Goal: Information Seeking & Learning: Check status

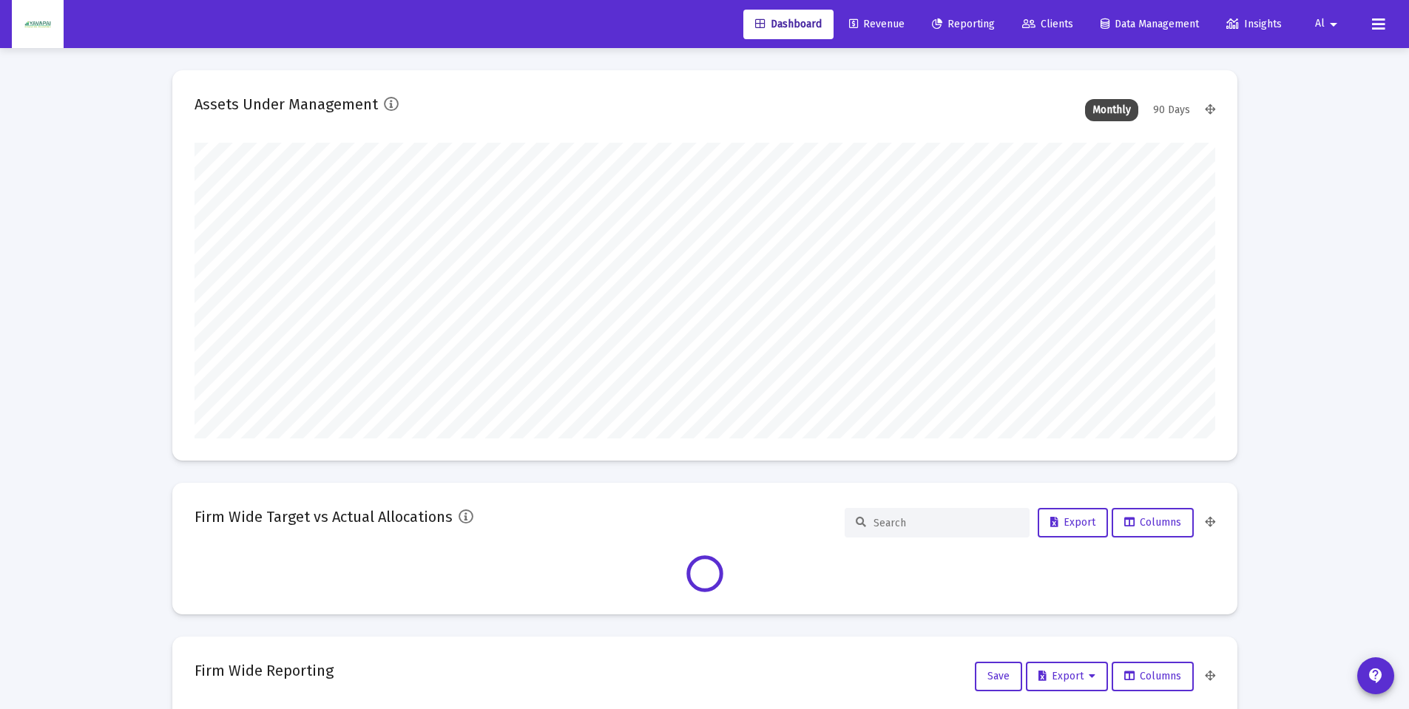
scroll to position [296, 550]
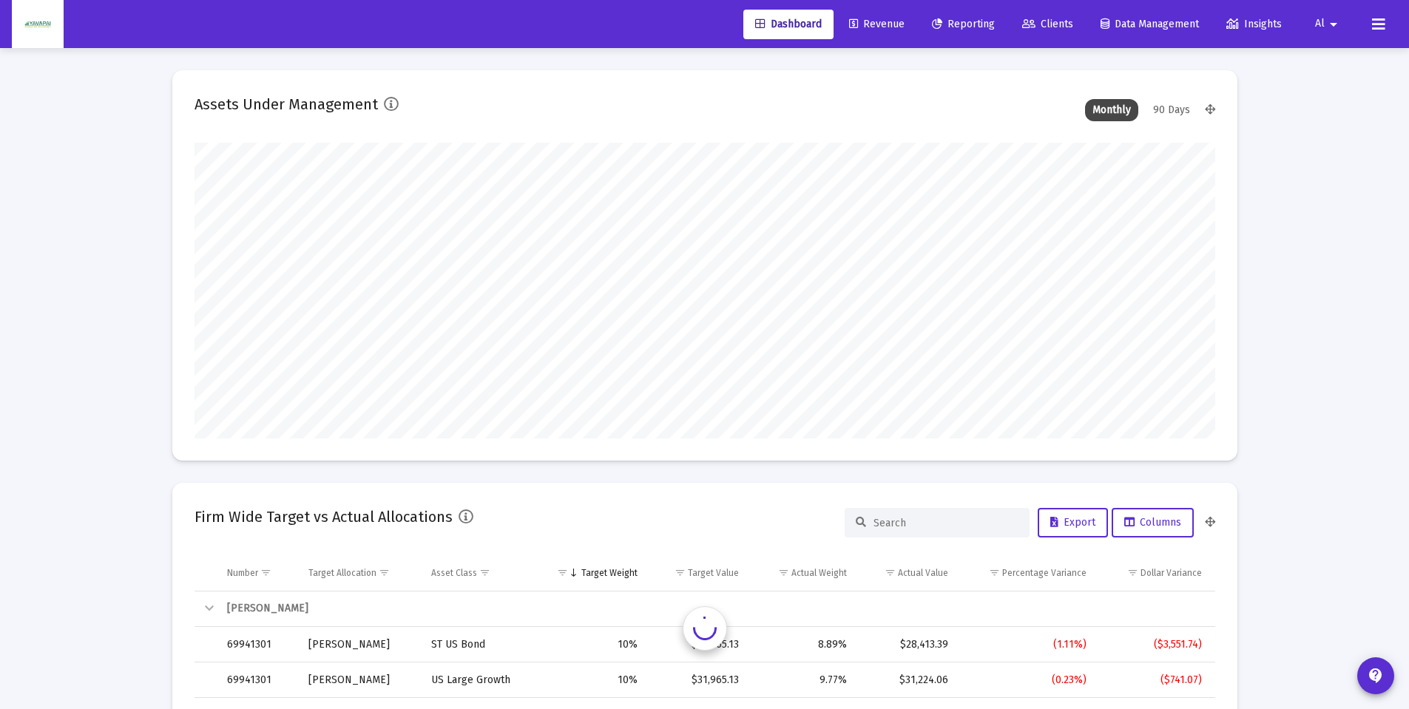
type input "[DATE]"
click at [945, 24] on span "Reporting" at bounding box center [963, 24] width 63 height 13
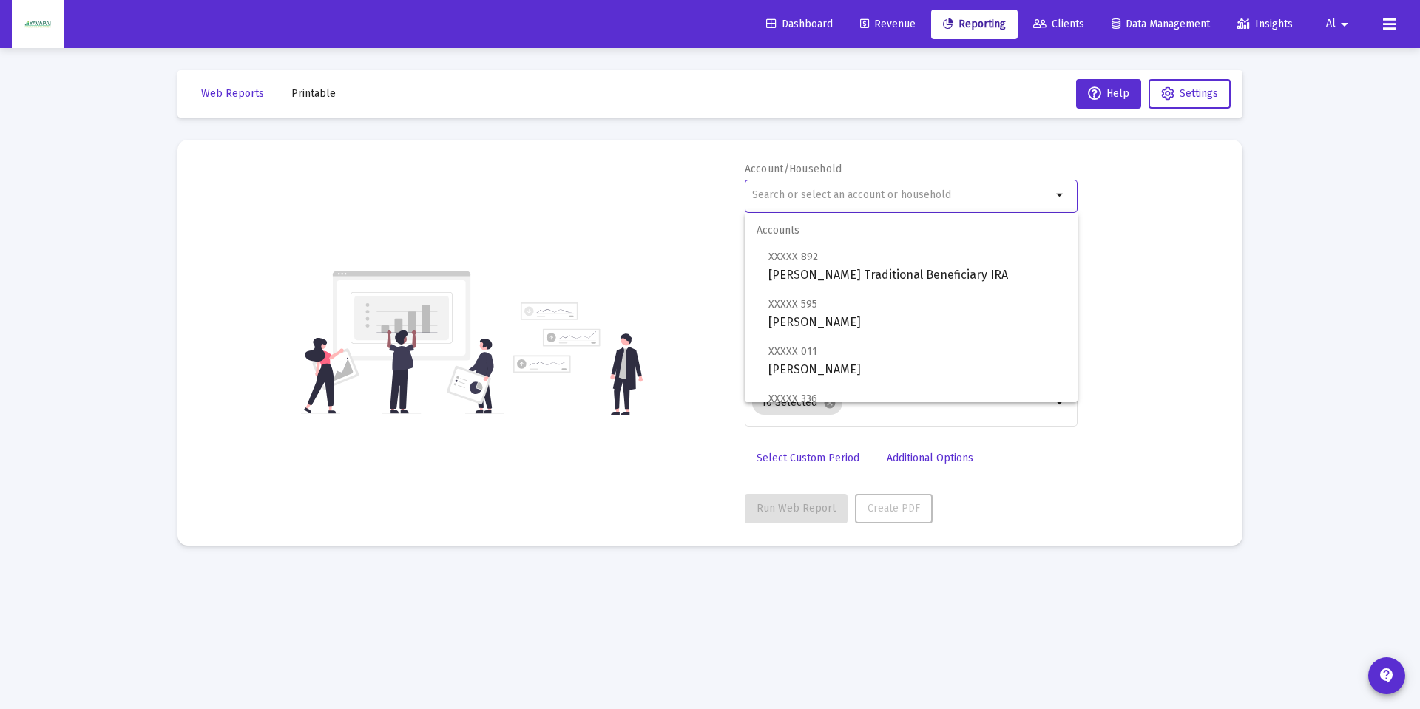
click at [805, 196] on input "text" at bounding box center [902, 195] width 300 height 12
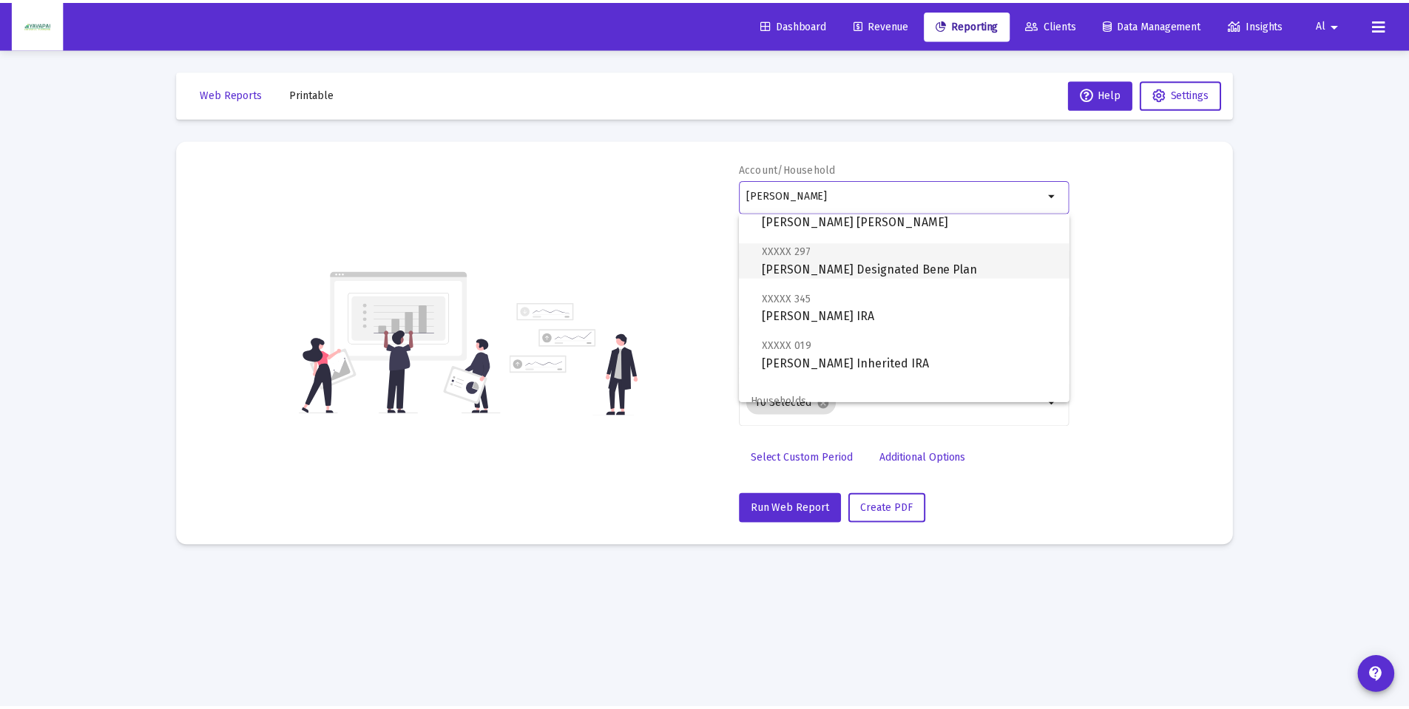
scroll to position [106, 0]
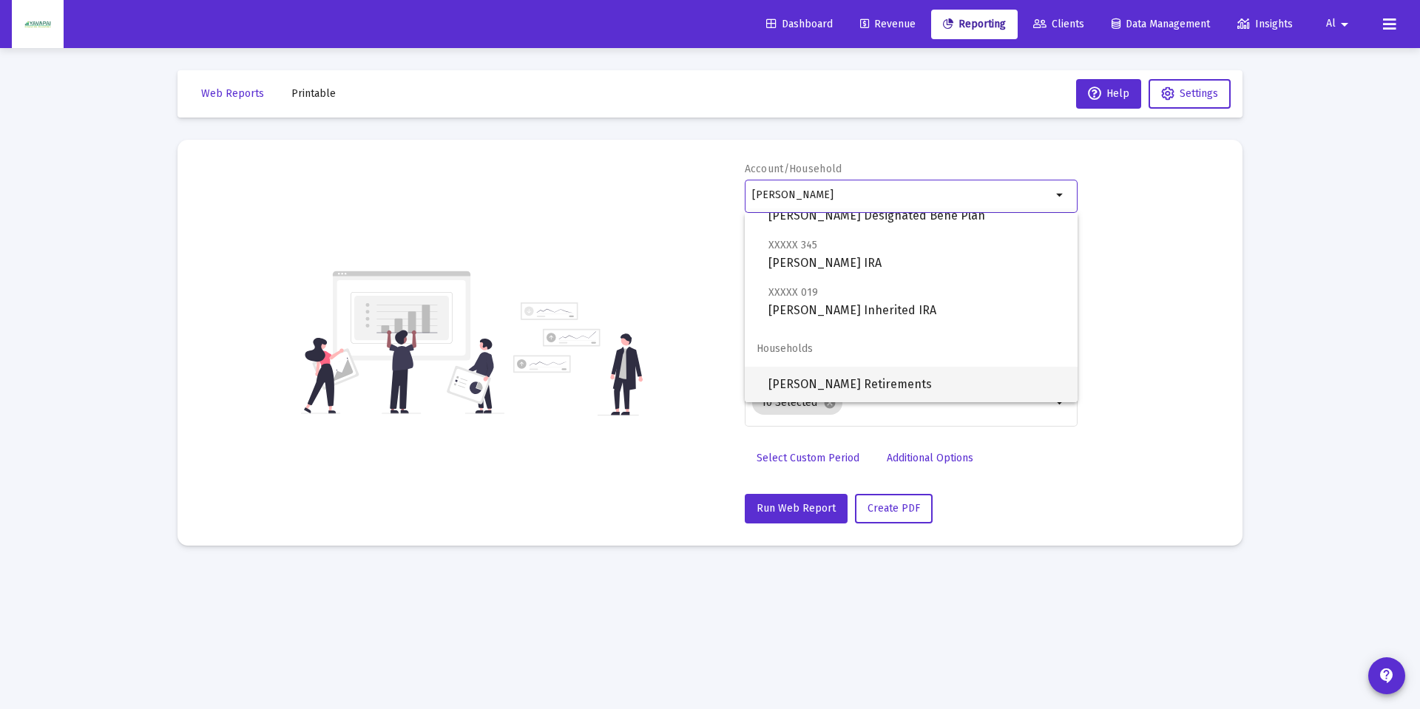
click at [847, 387] on span "[PERSON_NAME] Retirements" at bounding box center [916, 384] width 297 height 35
type input "[PERSON_NAME] Retirements"
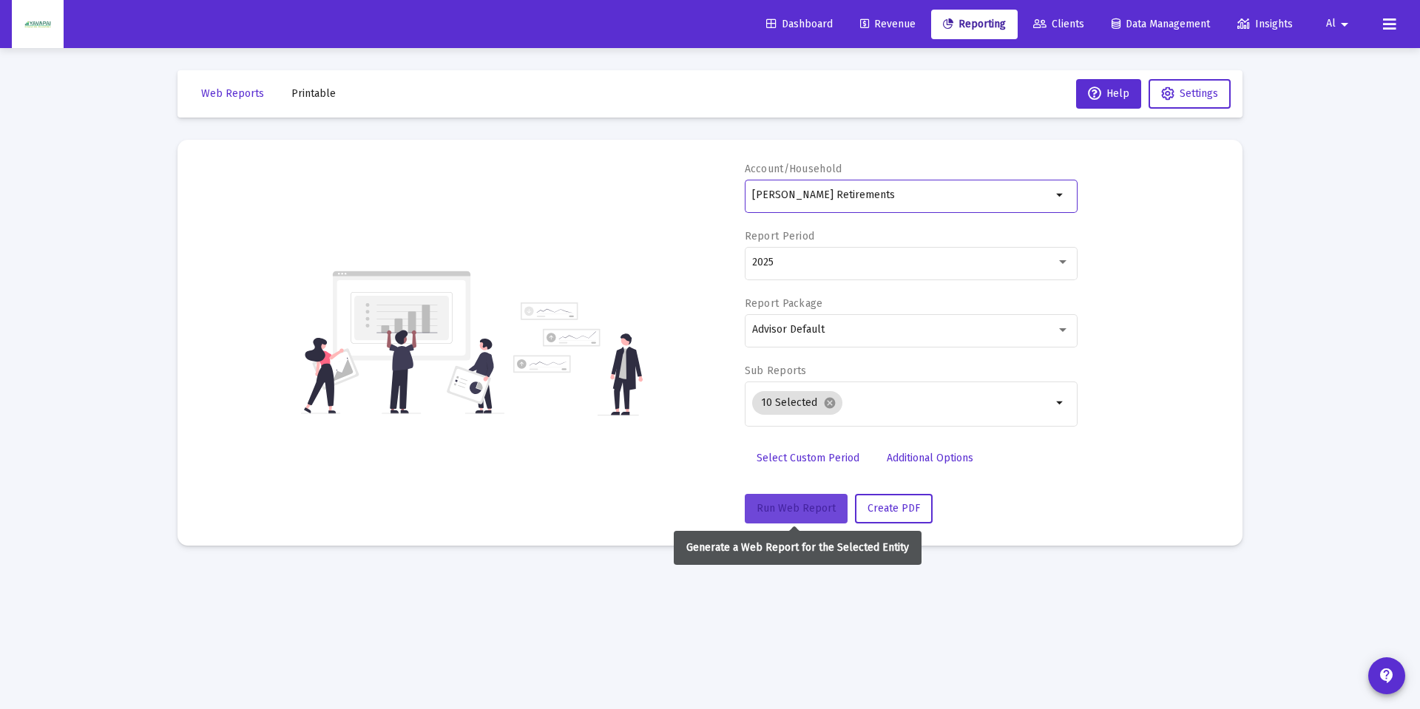
click at [808, 503] on span "Run Web Report" at bounding box center [796, 508] width 79 height 13
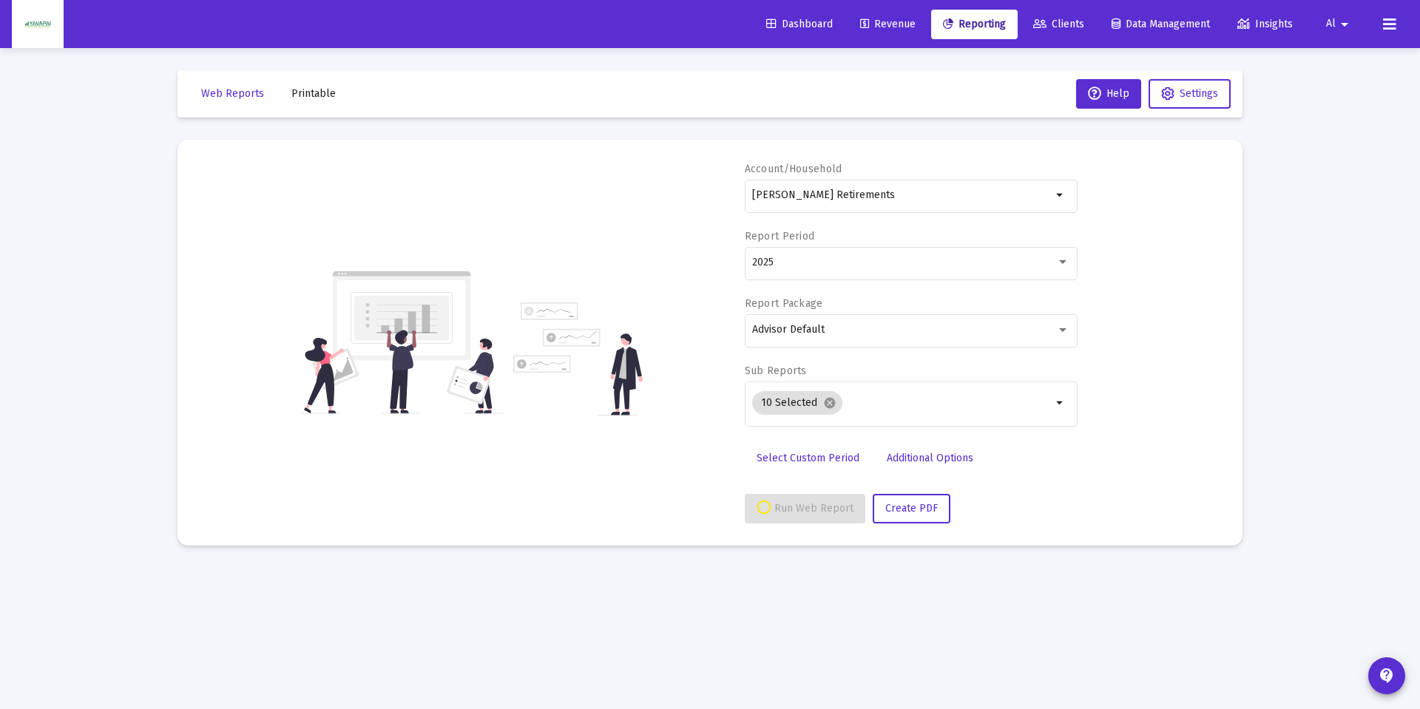
select select "View all"
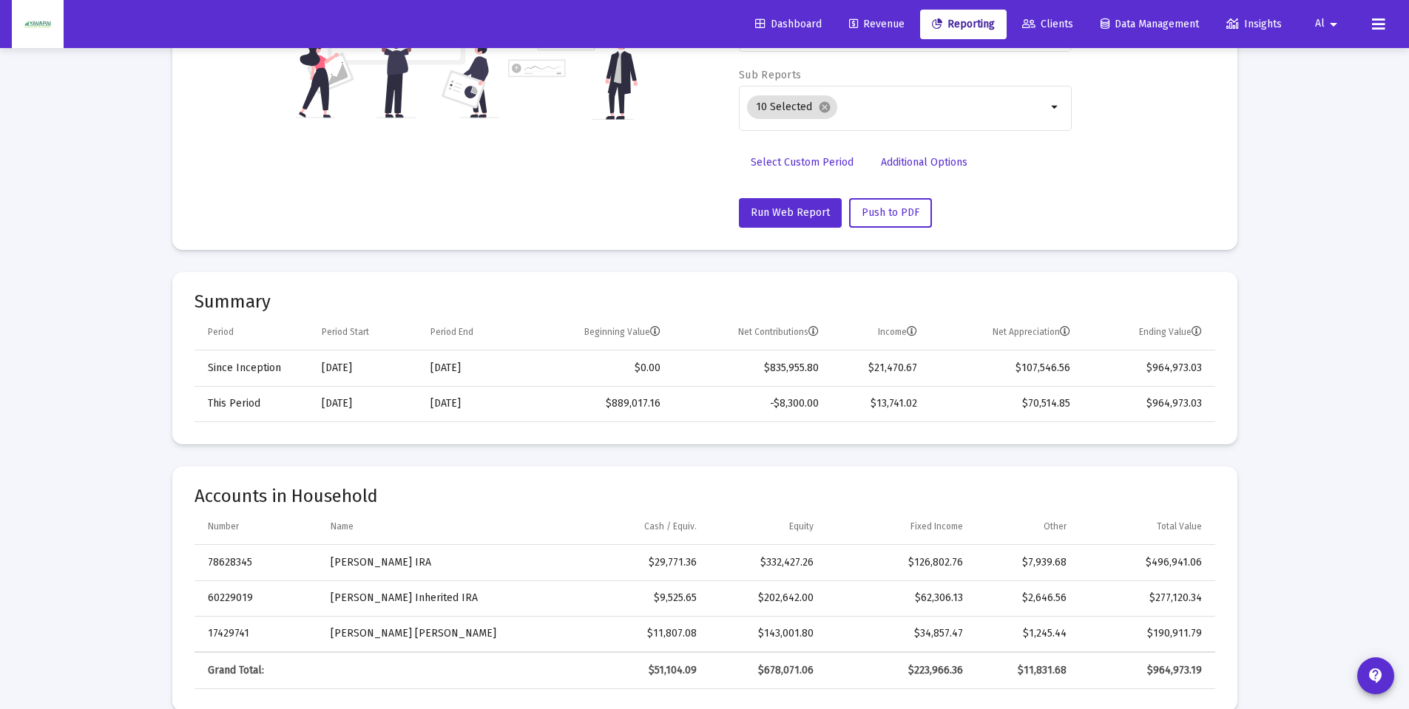
scroll to position [0, 0]
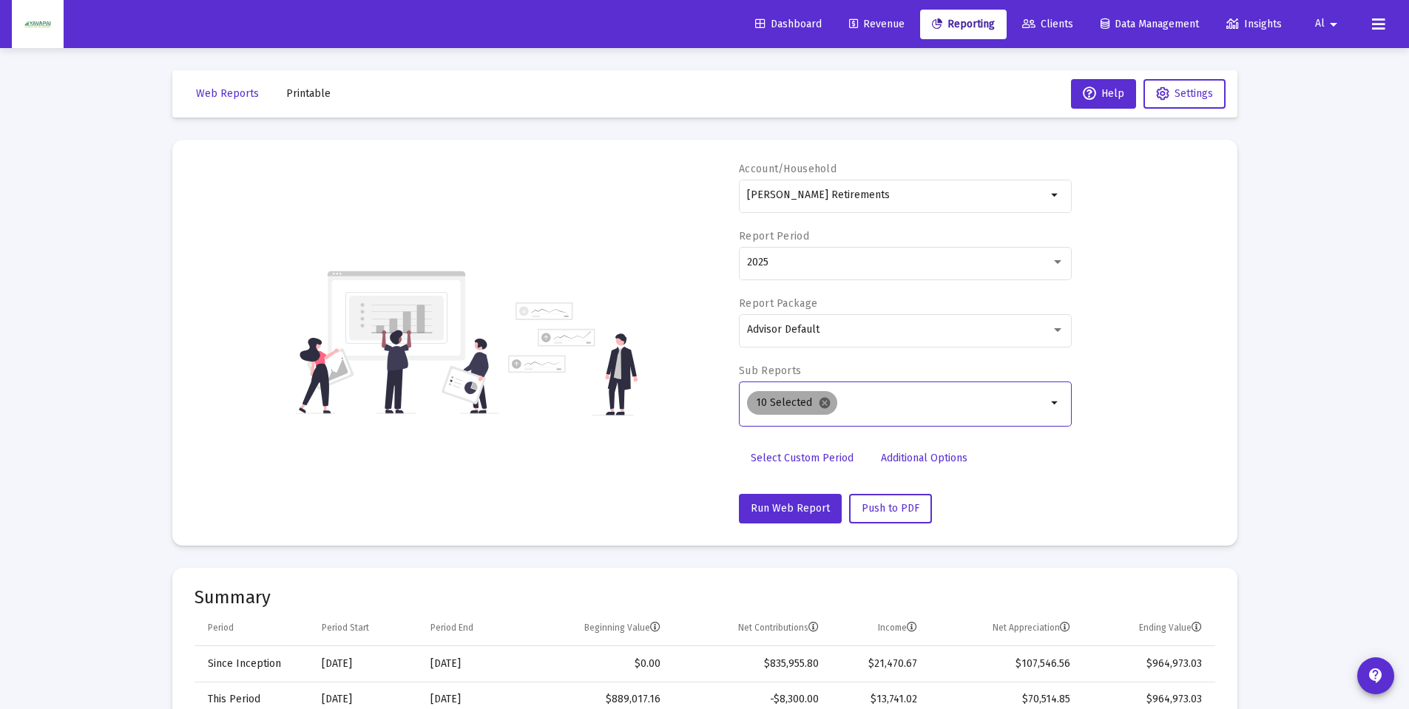
click at [828, 401] on mat-icon "cancel" at bounding box center [824, 402] width 13 height 13
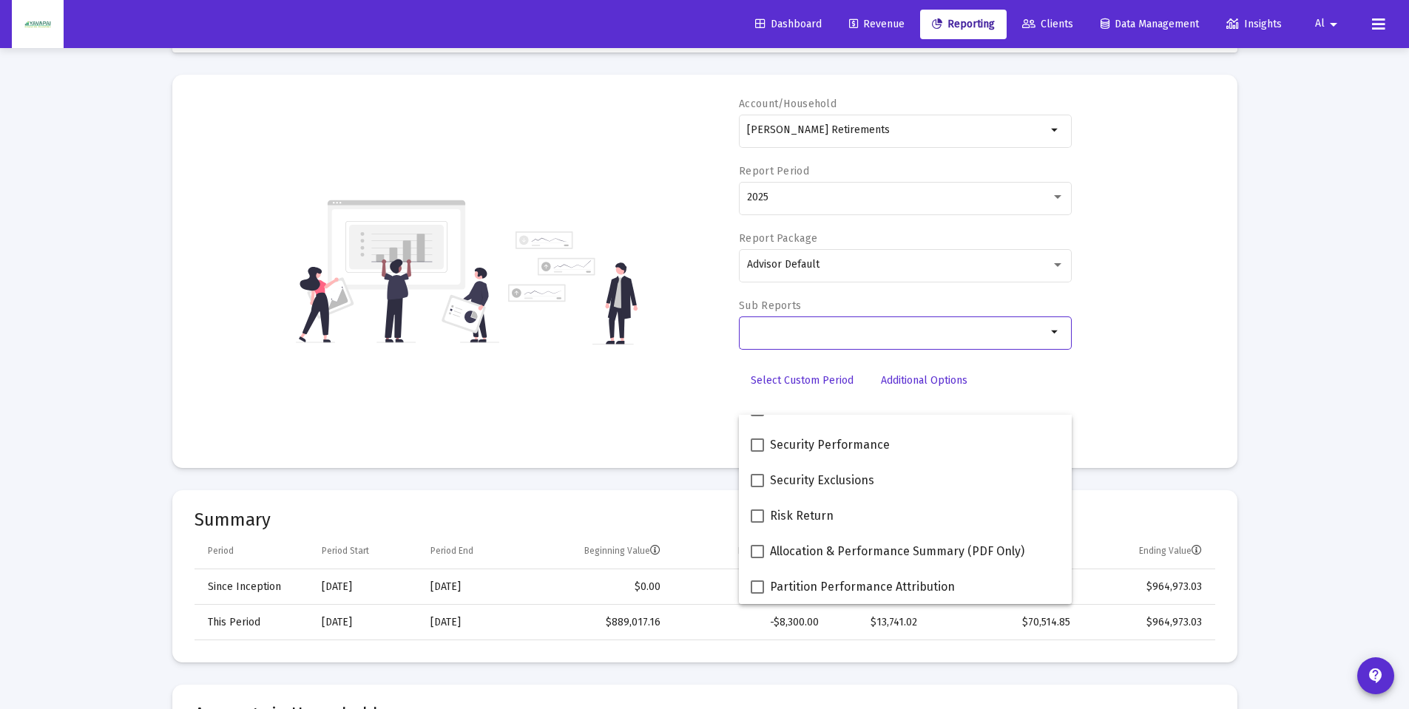
scroll to position [148, 0]
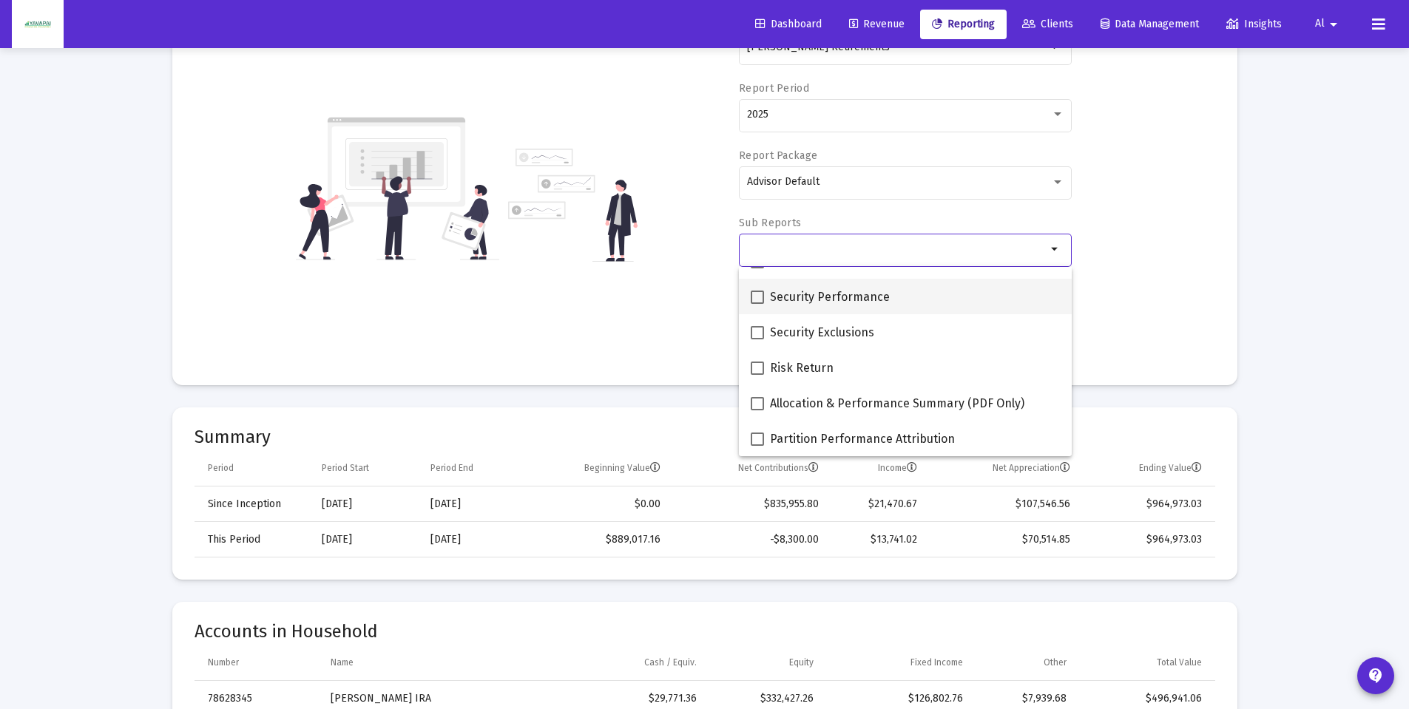
click at [759, 298] on span at bounding box center [757, 297] width 13 height 13
click at [757, 304] on input "Security Performance" at bounding box center [757, 304] width 1 height 1
checkbox input "true"
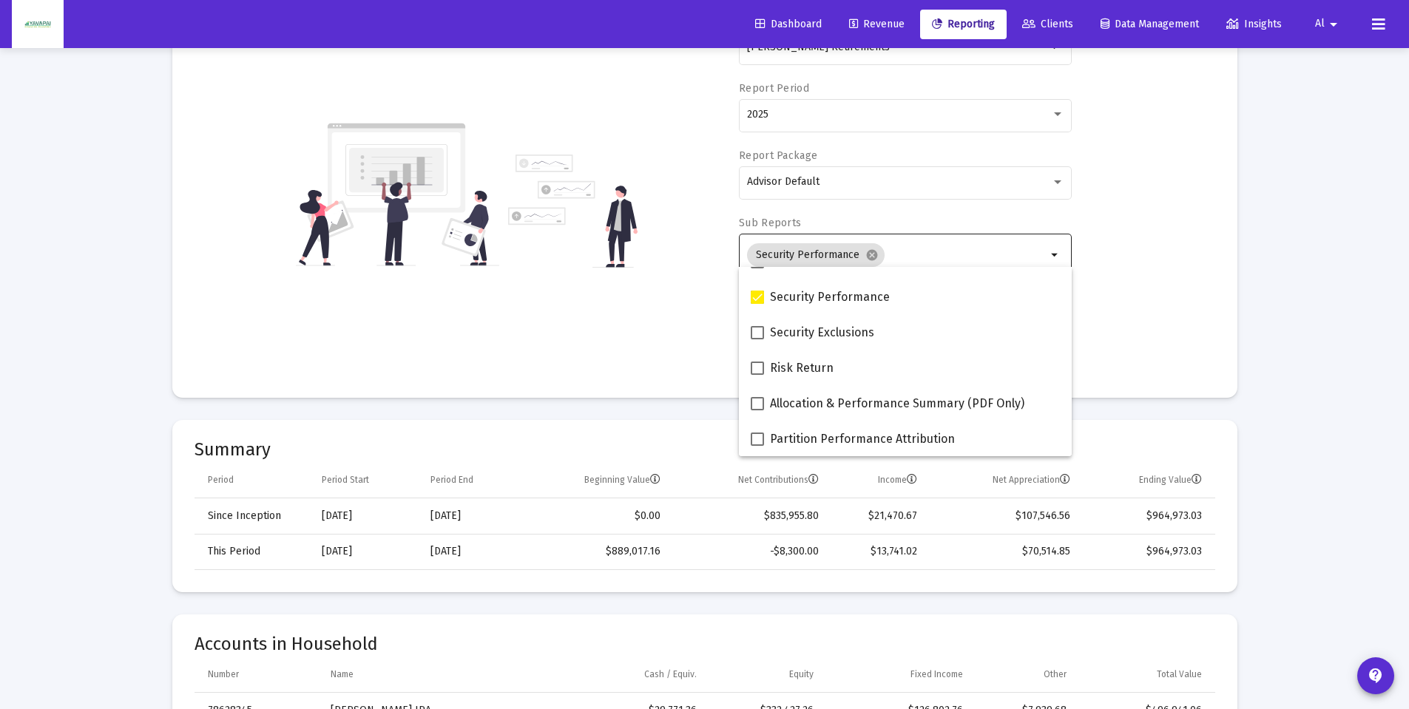
click at [1141, 267] on div "Account/Household [PERSON_NAME] Retirements arrow_drop_down Report Period 2025 …" at bounding box center [705, 195] width 1021 height 362
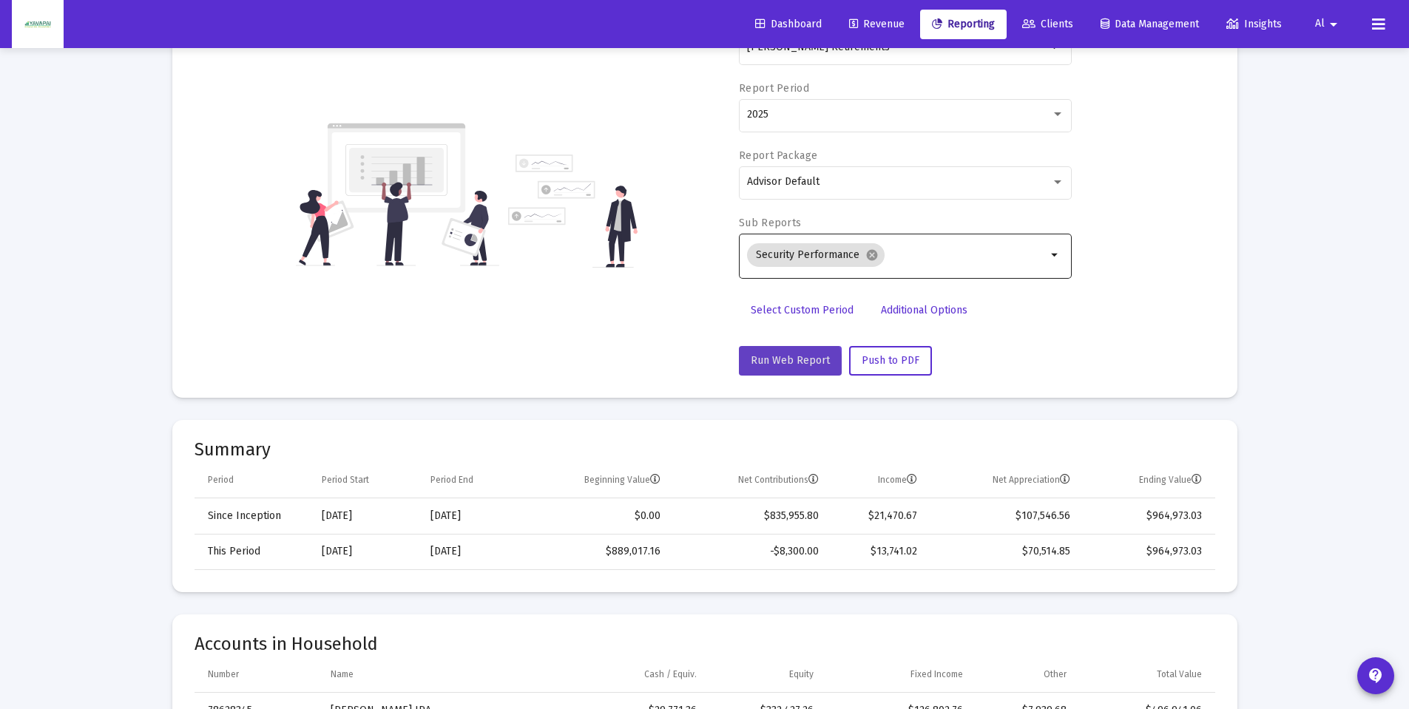
click at [788, 365] on span "Run Web Report" at bounding box center [790, 360] width 79 height 13
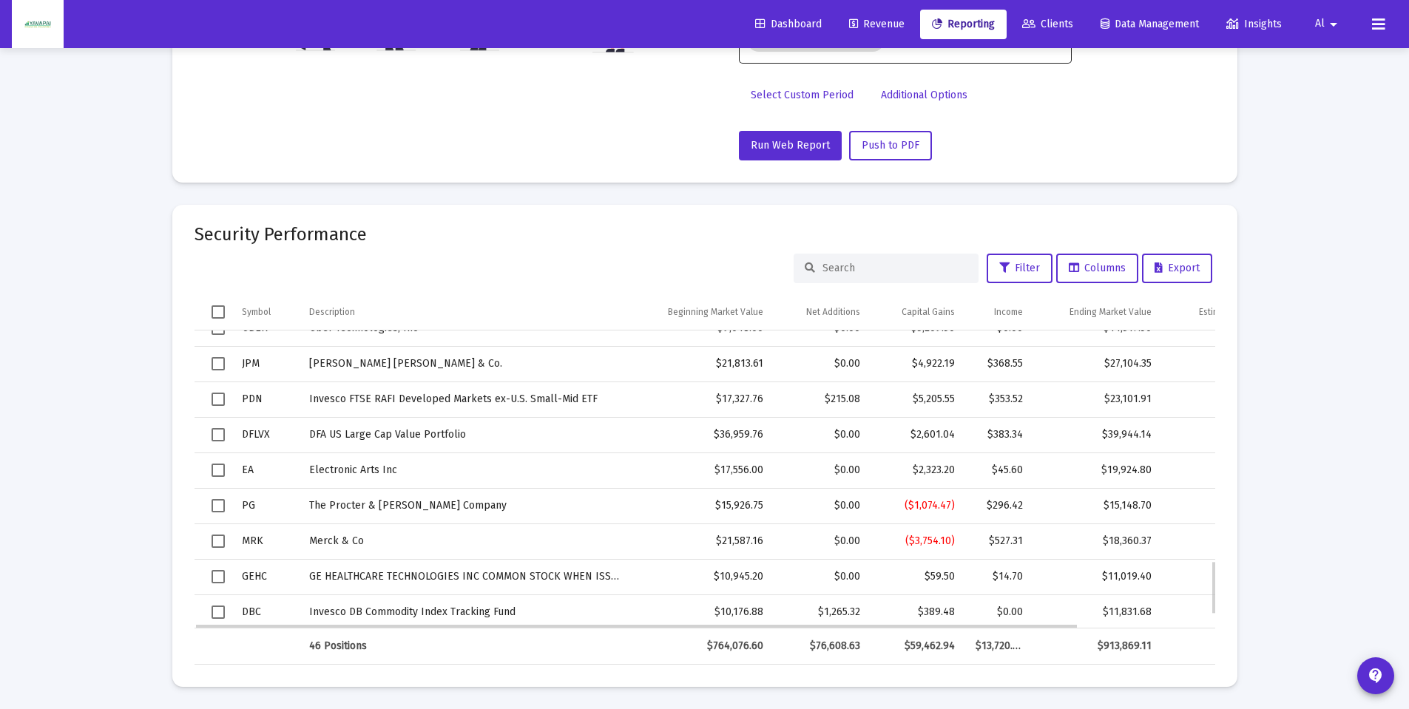
scroll to position [1265, 0]
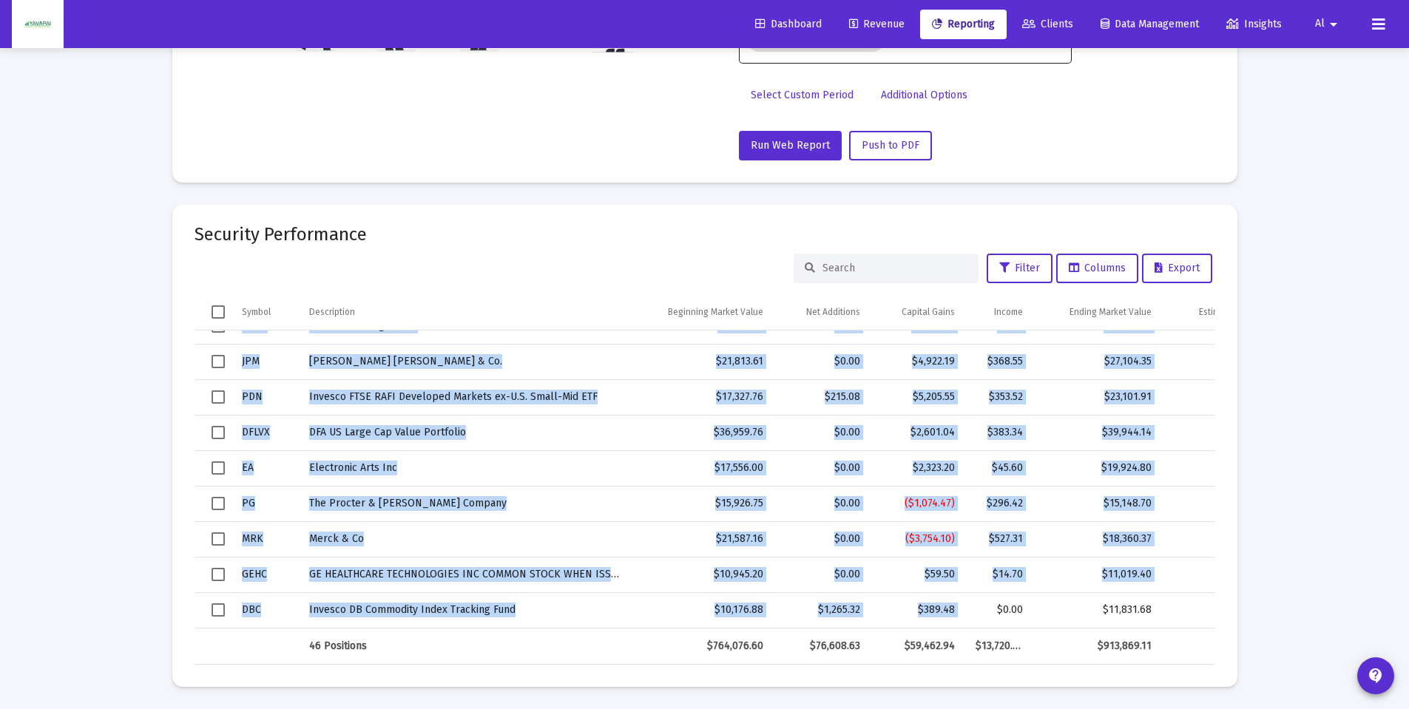
drag, startPoint x: 972, startPoint y: 622, endPoint x: 1203, endPoint y: 611, distance: 231.8
click at [1247, 614] on div "Web Reports Printable Help Settings Account/Household [PERSON_NAME] Retirements…" at bounding box center [704, 197] width 1109 height 1024
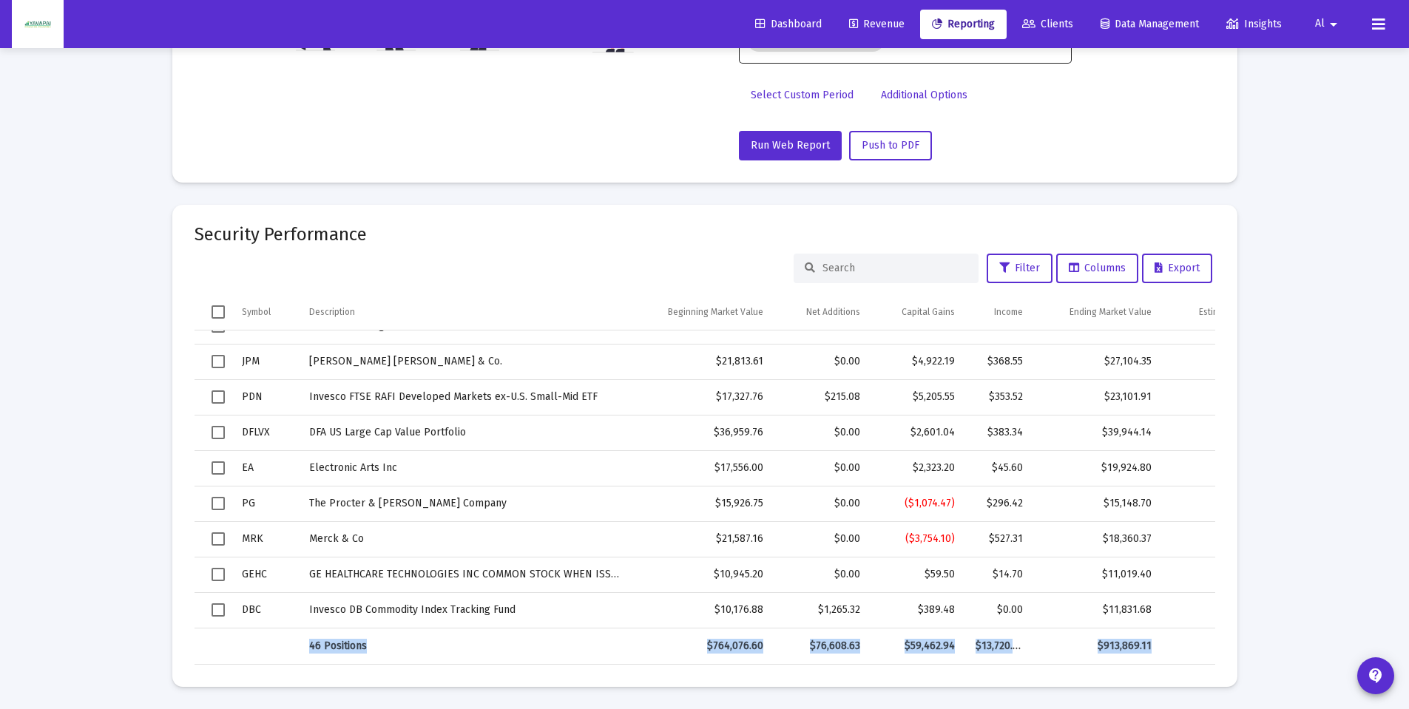
drag, startPoint x: 1034, startPoint y: 627, endPoint x: 1212, endPoint y: 630, distance: 178.3
click at [1212, 630] on div "46 Positions $764,076.60 $76,608.63 $59,462.94 $13,720.94 $913,869.11 $1,345.29…" at bounding box center [705, 646] width 1021 height 37
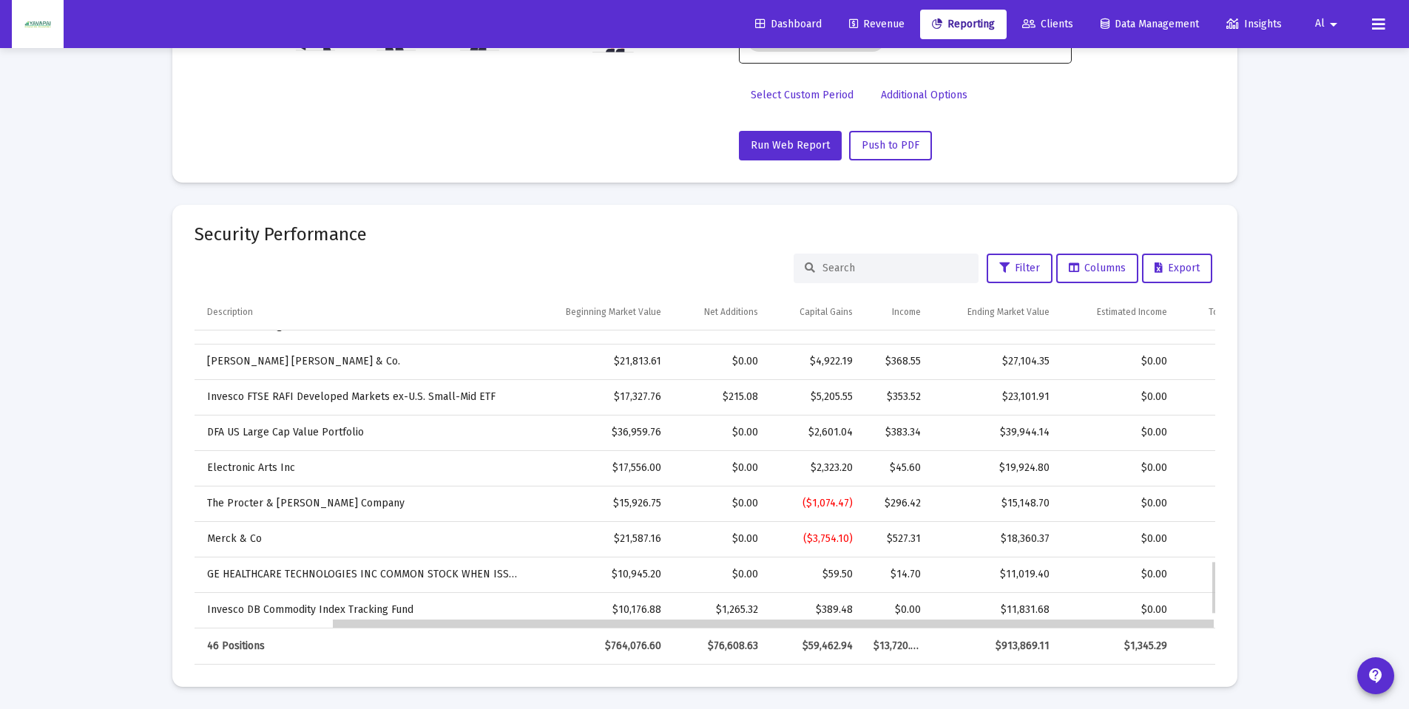
scroll to position [0, 158]
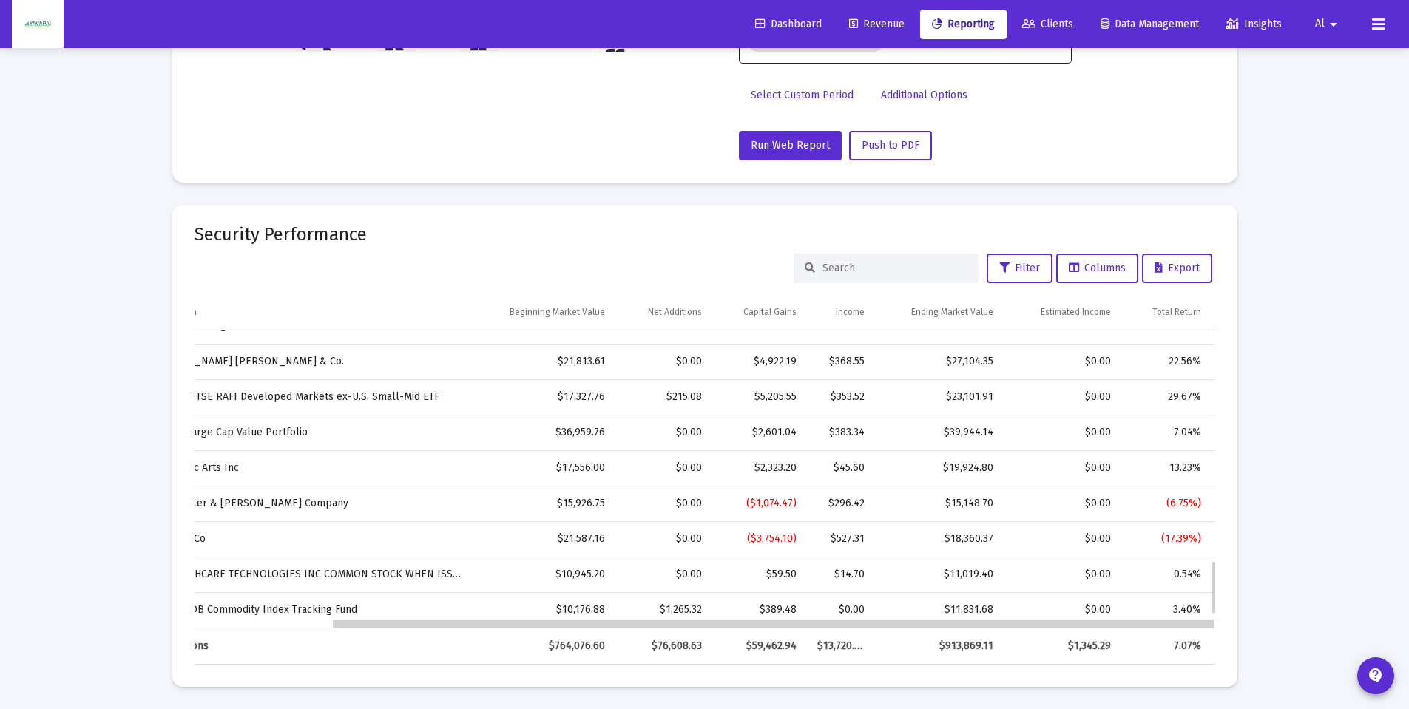
drag, startPoint x: 1064, startPoint y: 626, endPoint x: 1252, endPoint y: 623, distance: 188.6
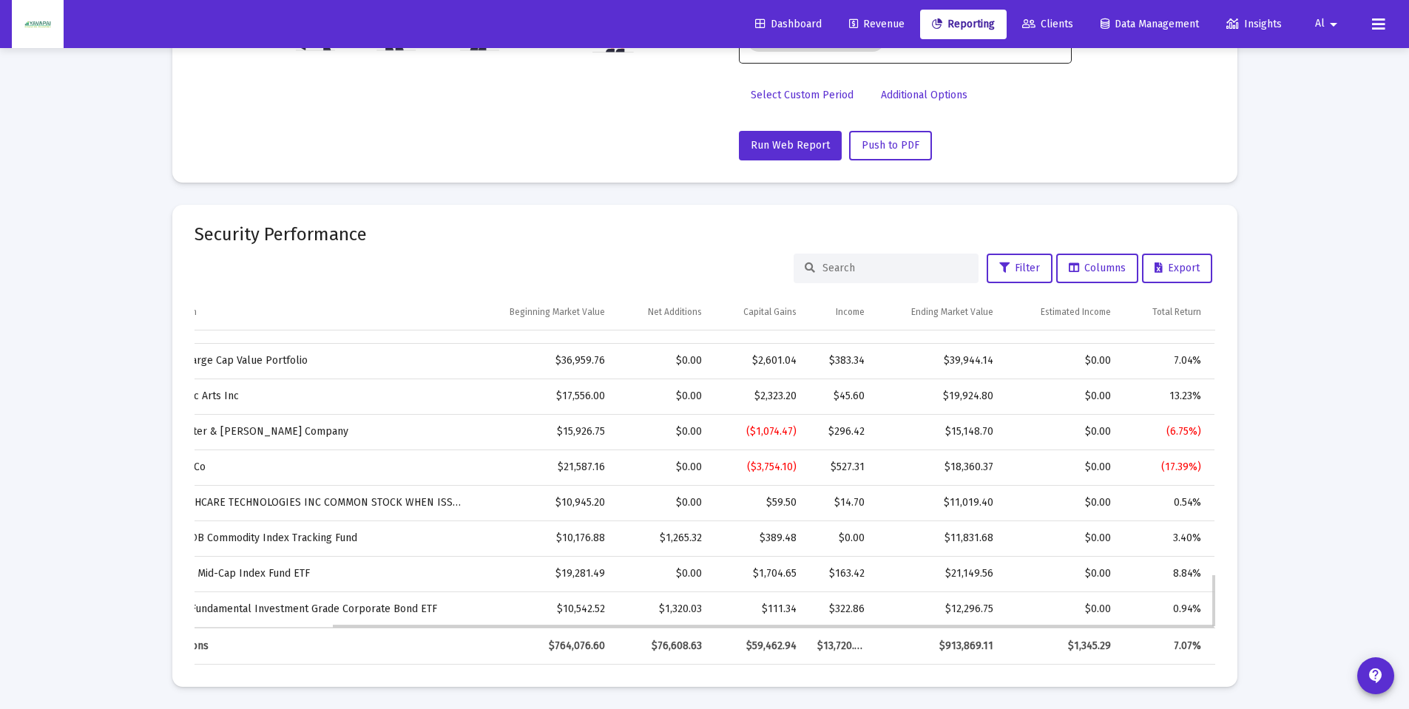
drag, startPoint x: 1041, startPoint y: 627, endPoint x: 871, endPoint y: 623, distance: 170.1
click at [871, 623] on div "Symbol Description Beginning Market Value Net Additions Capital Gains Income En…" at bounding box center [705, 480] width 1021 height 370
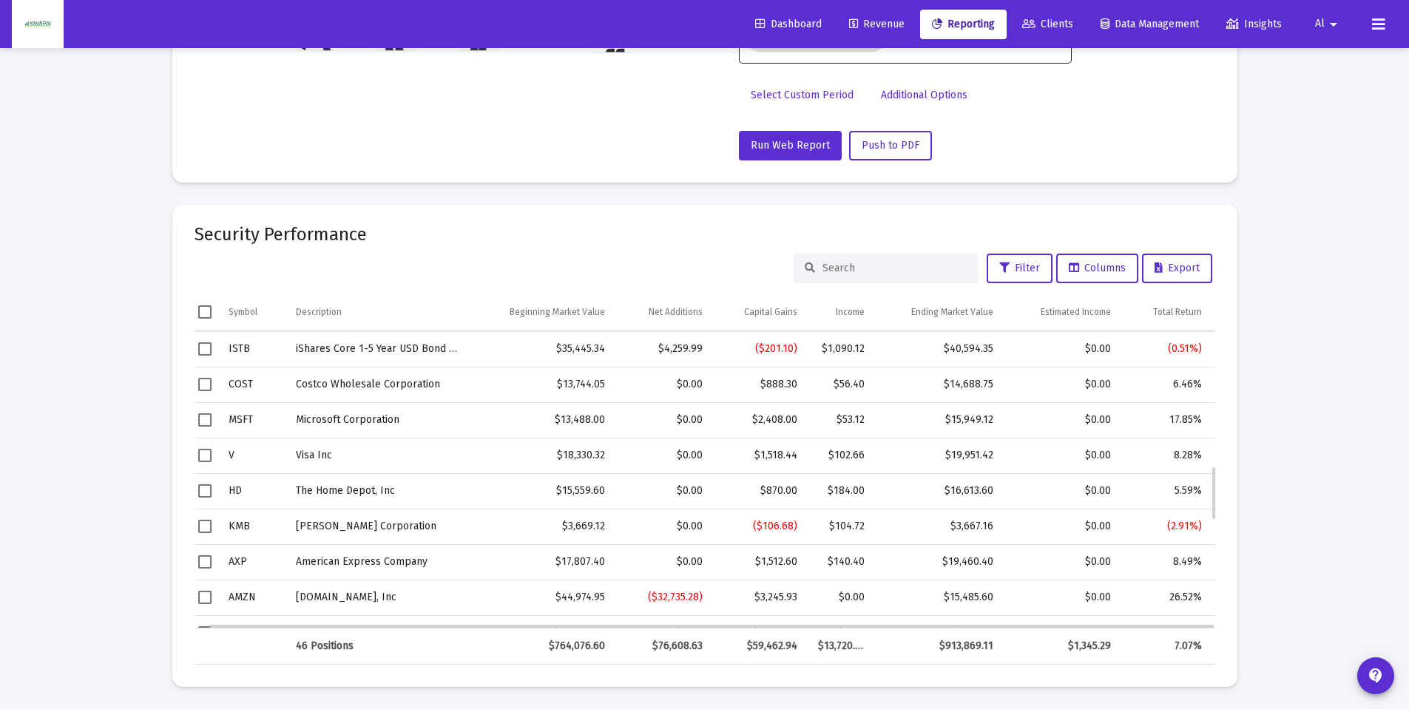
scroll to position [0, 0]
click at [1284, 463] on div "Loading... Web Reports Printable Help Settings Account/Household [PERSON_NAME] …" at bounding box center [704, 173] width 1409 height 1072
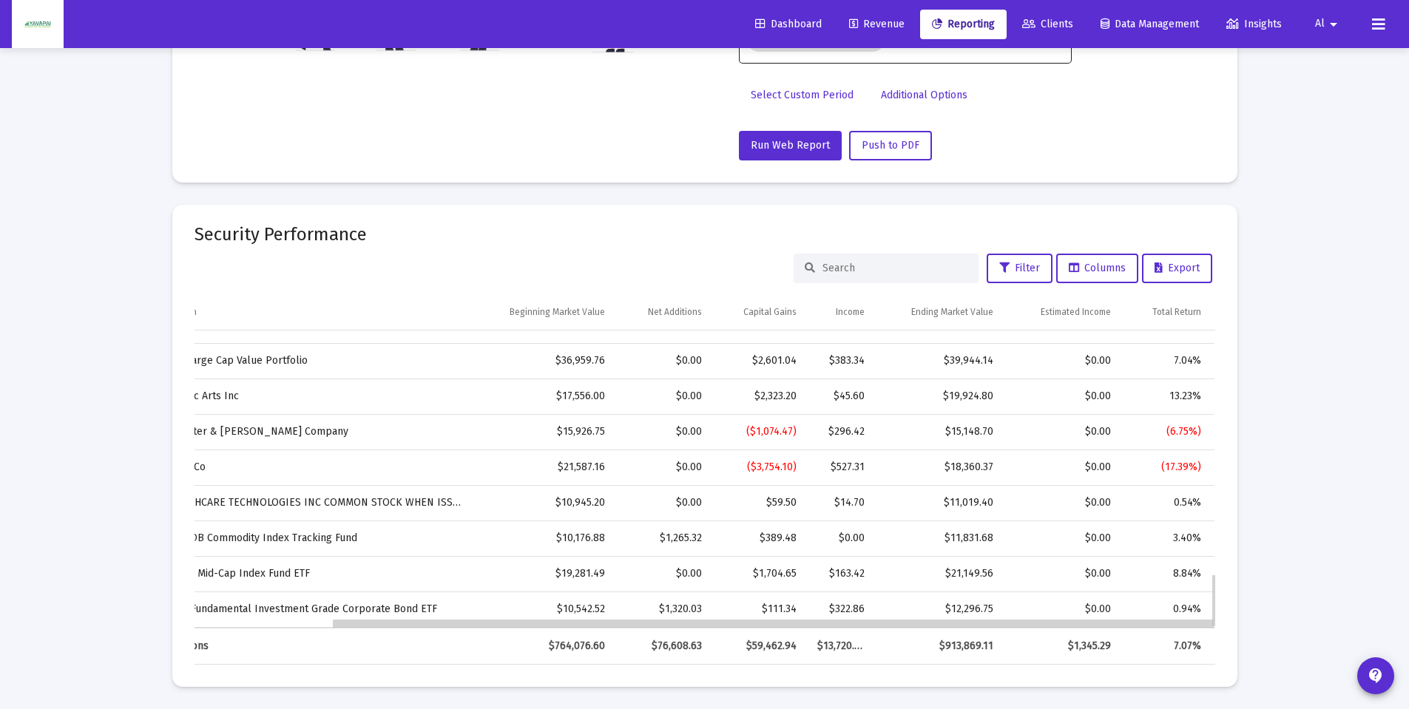
drag, startPoint x: 510, startPoint y: 623, endPoint x: 847, endPoint y: 623, distance: 336.5
